Goal: Task Accomplishment & Management: Manage account settings

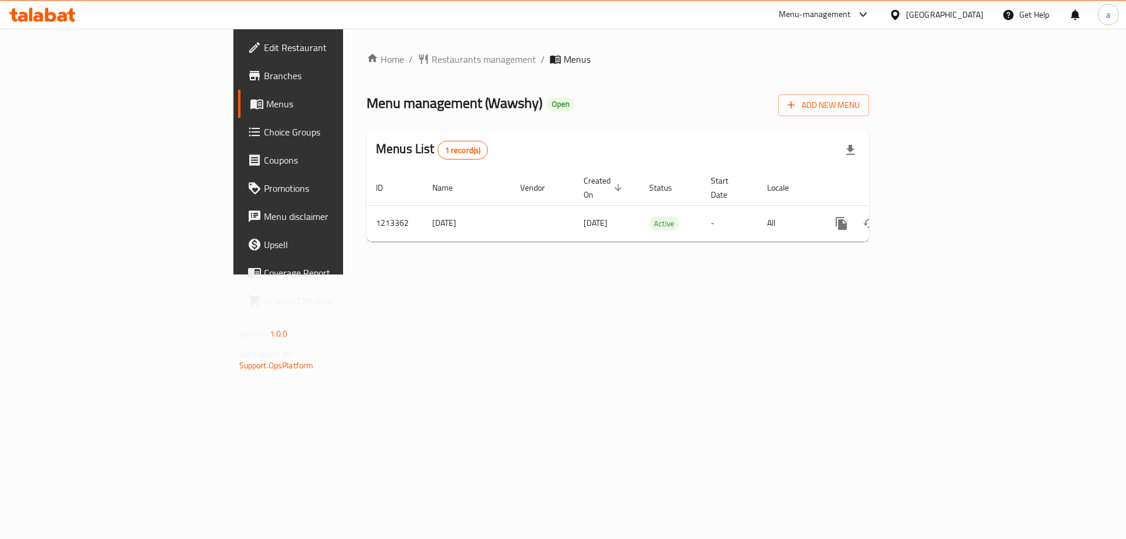
click at [264, 130] on span "Choice Groups" at bounding box center [338, 132] width 148 height 14
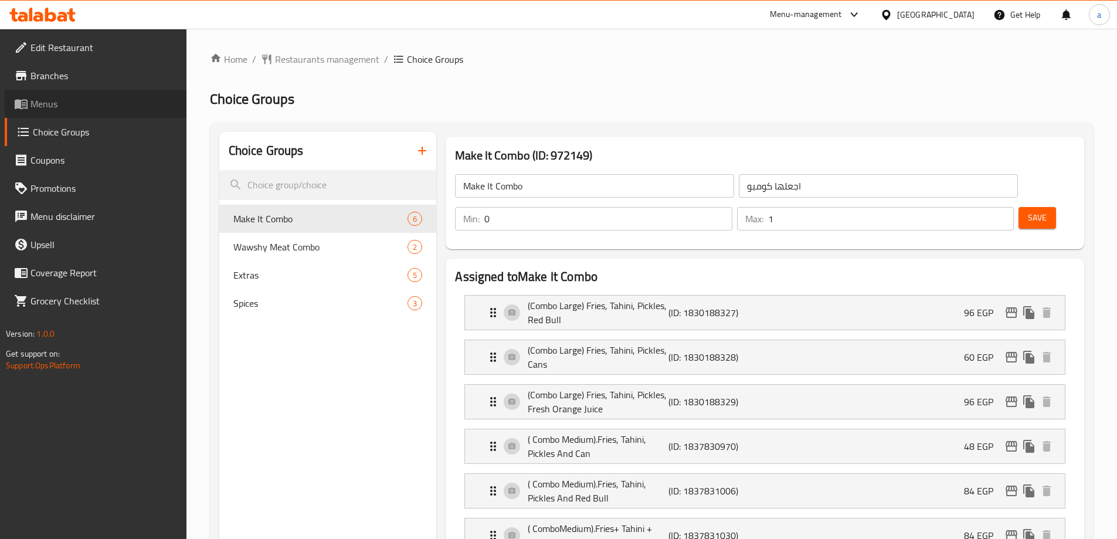
click at [60, 99] on span "Menus" at bounding box center [104, 104] width 147 height 14
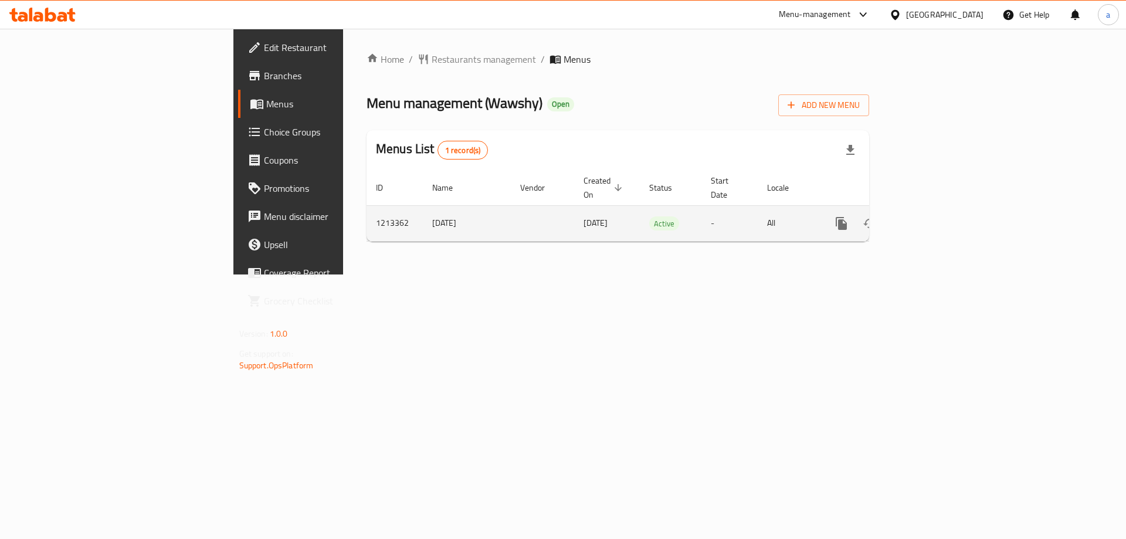
click at [933, 216] on icon "enhanced table" at bounding box center [926, 223] width 14 height 14
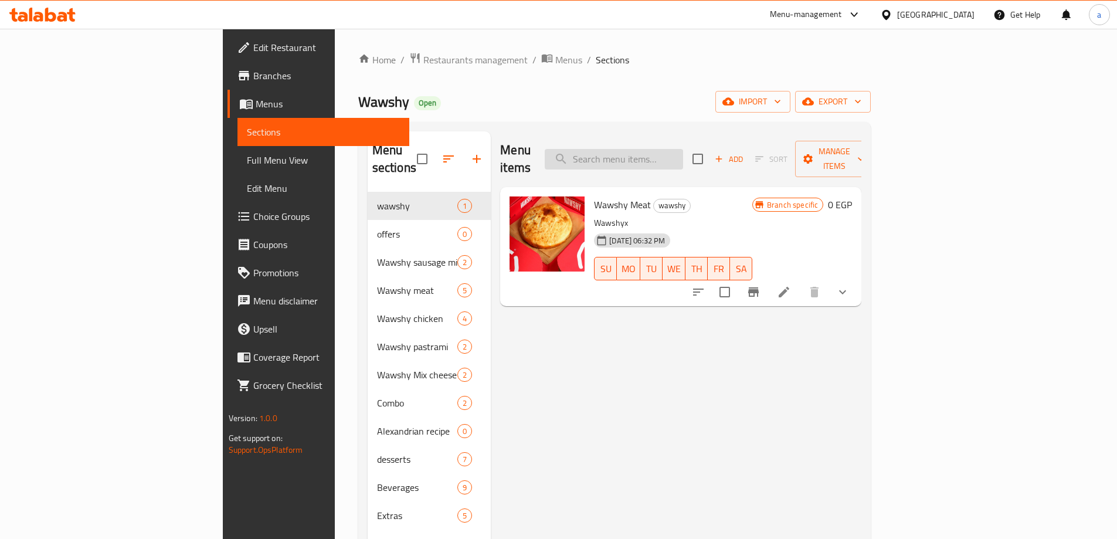
click at [683, 153] on input "search" at bounding box center [614, 159] width 138 height 21
paste input "واوشي لحمة"
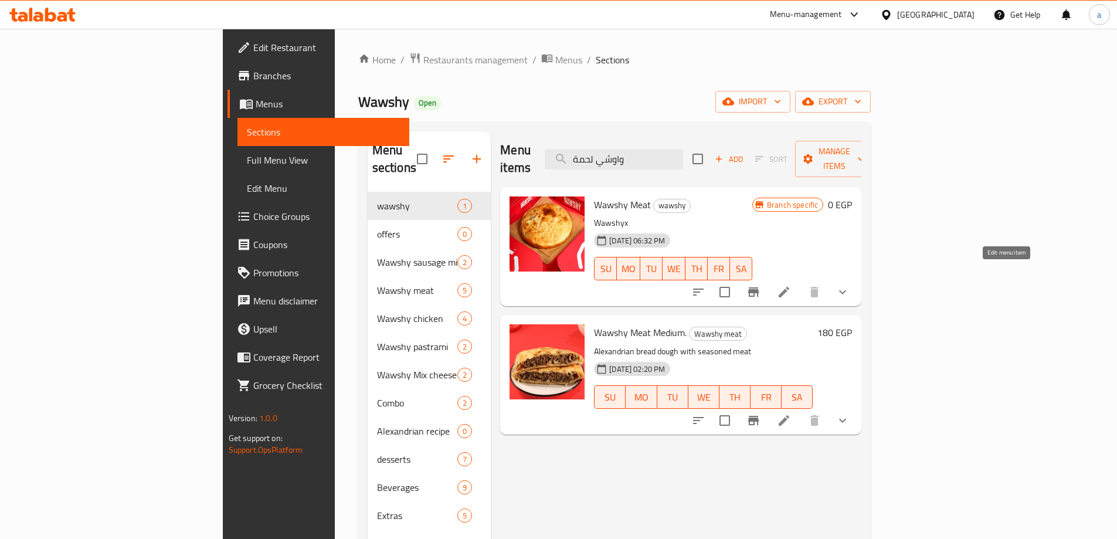
type input "واوشي لحمة"
click at [791, 285] on icon at bounding box center [784, 292] width 14 height 14
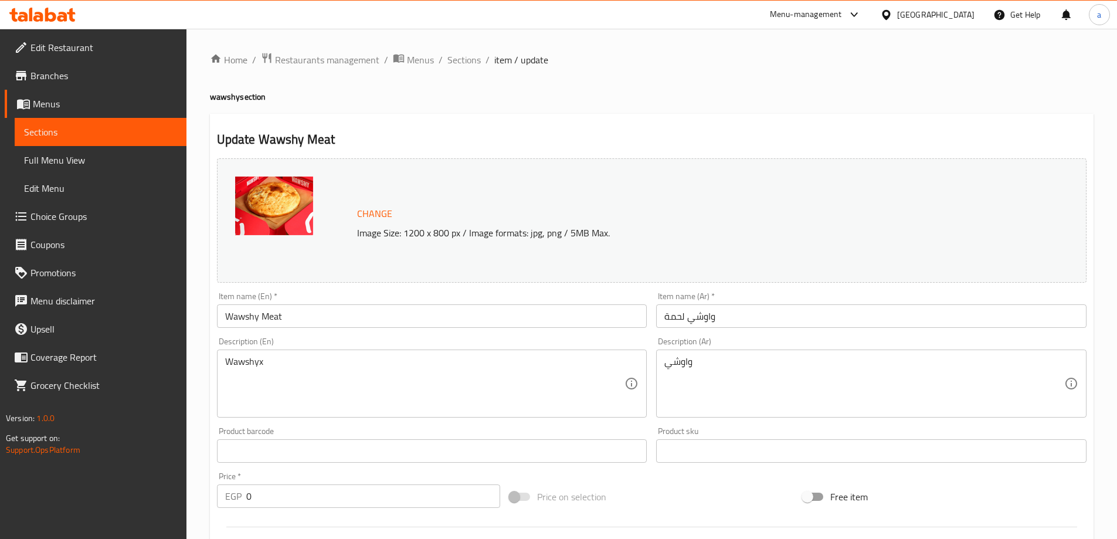
click at [558, 150] on div "Update Wawshy Meat Change Image Size: 1200 x 800 px / Image formats: jpg, png /…" at bounding box center [652, 501] width 884 height 774
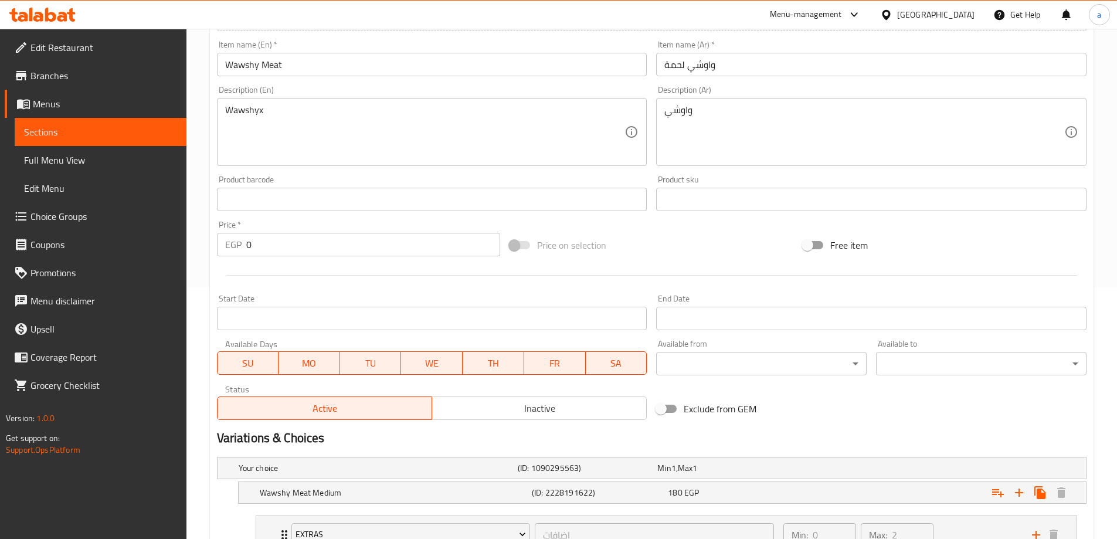
scroll to position [88, 0]
